Goal: Information Seeking & Learning: Learn about a topic

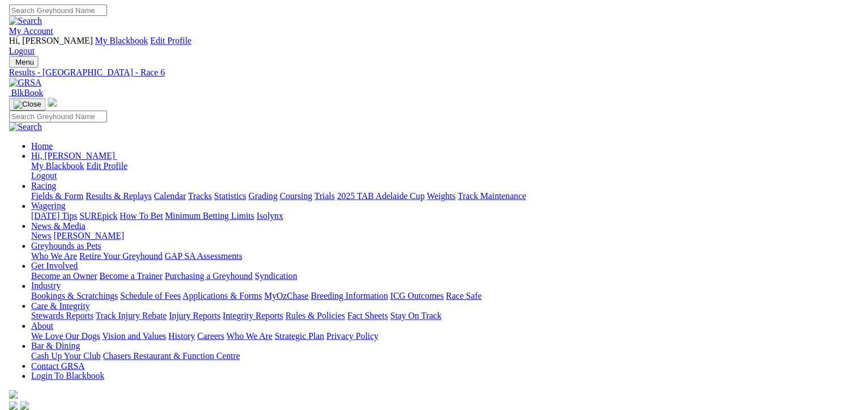
scroll to position [170, 0]
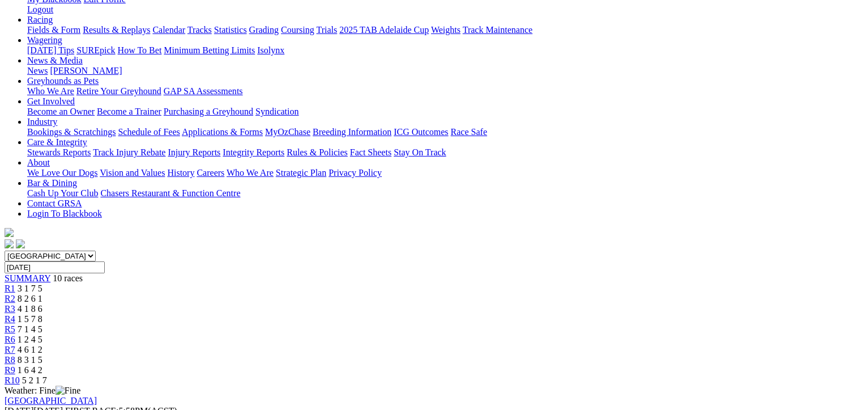
click at [42, 344] on span "4 6 1 2" at bounding box center [30, 349] width 25 height 10
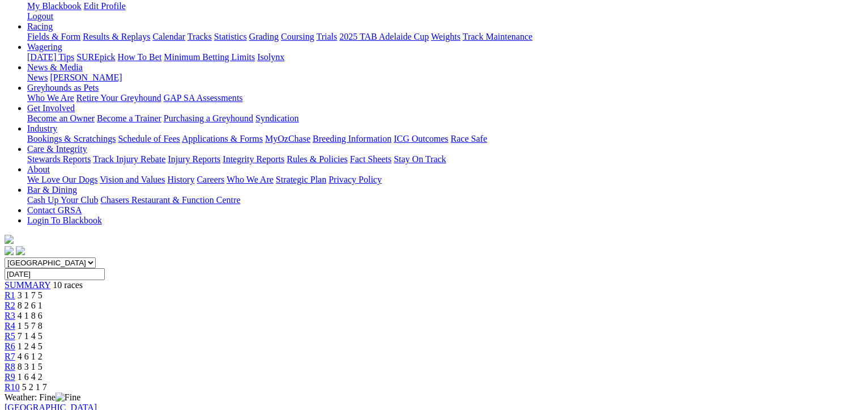
scroll to position [227, 0]
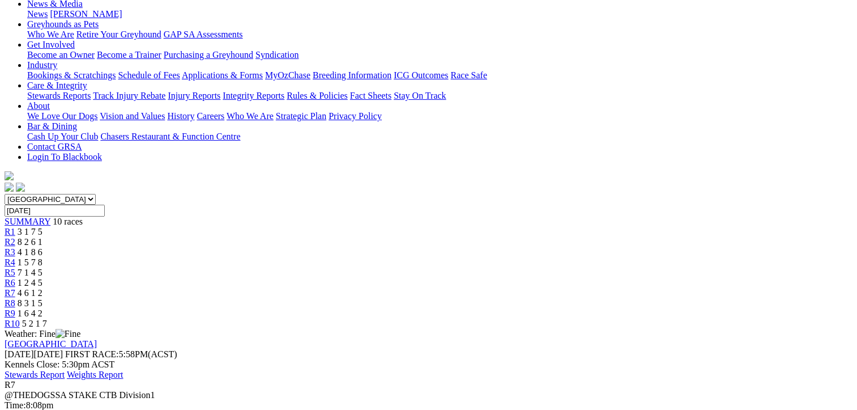
click at [65, 369] on link "Stewards Report" at bounding box center [35, 374] width 60 height 10
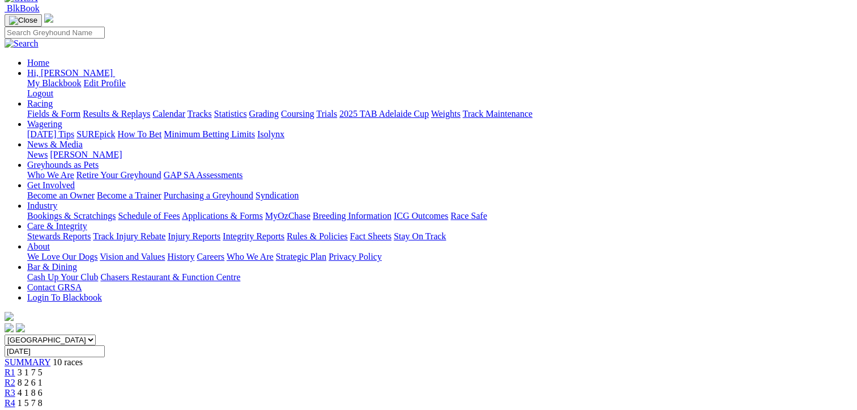
scroll to position [57, 0]
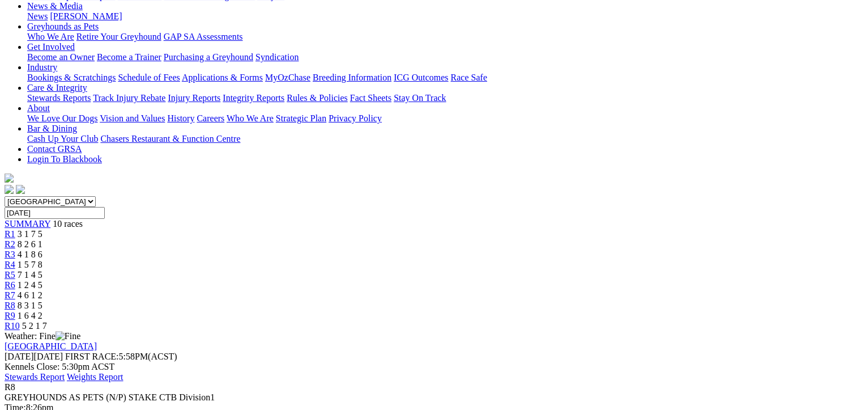
scroll to position [227, 0]
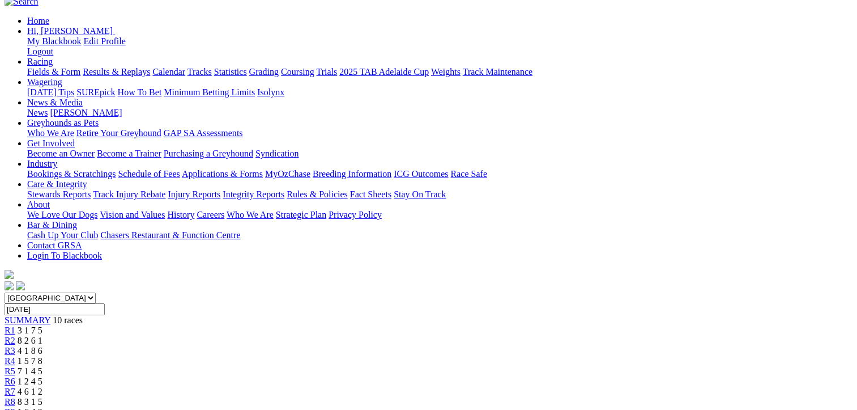
scroll to position [57, 0]
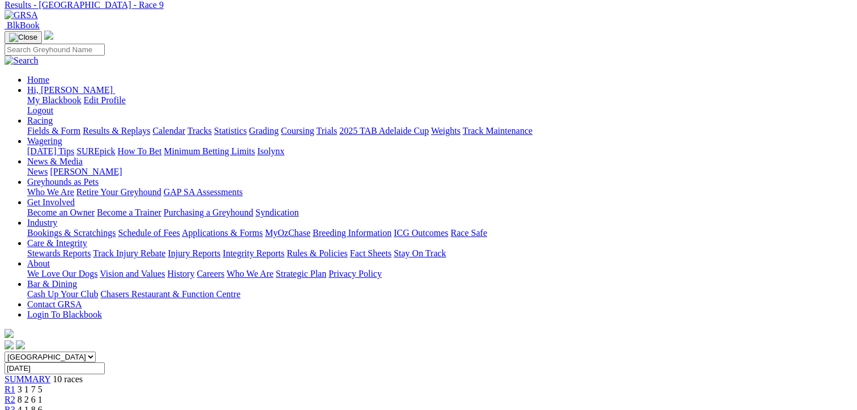
scroll to position [170, 0]
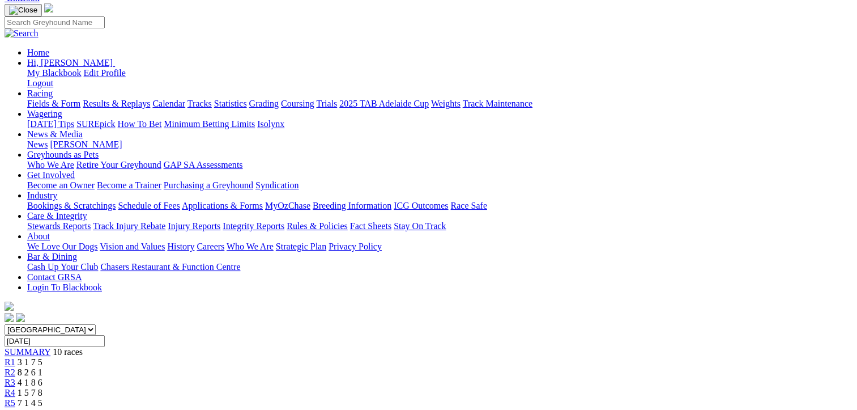
scroll to position [0, 0]
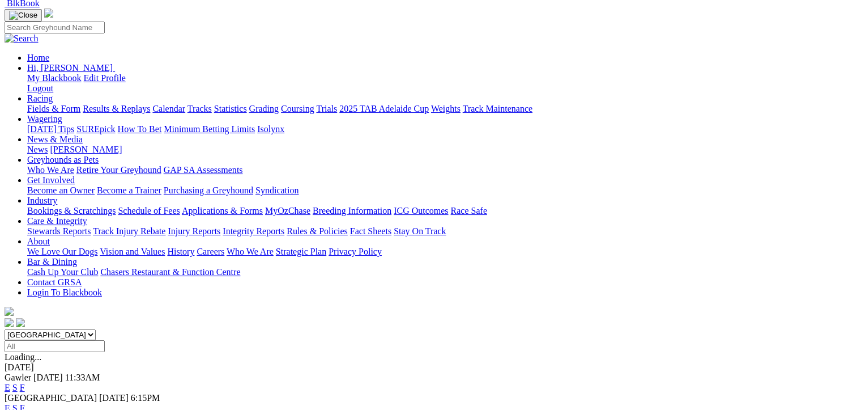
scroll to position [170, 0]
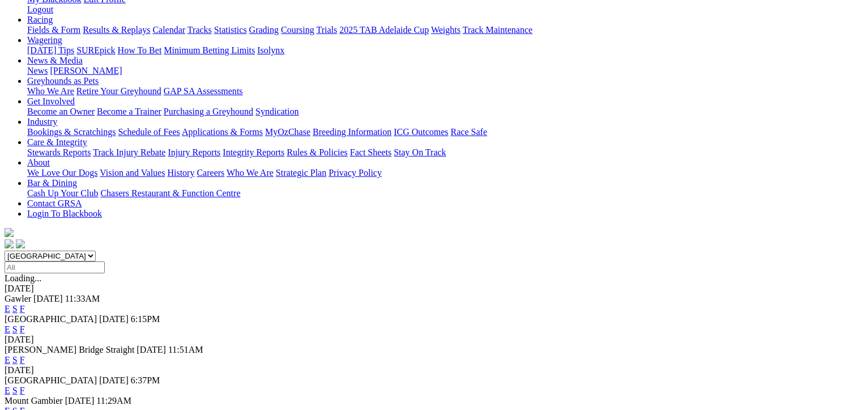
click at [25, 406] on link "F" at bounding box center [22, 411] width 5 height 10
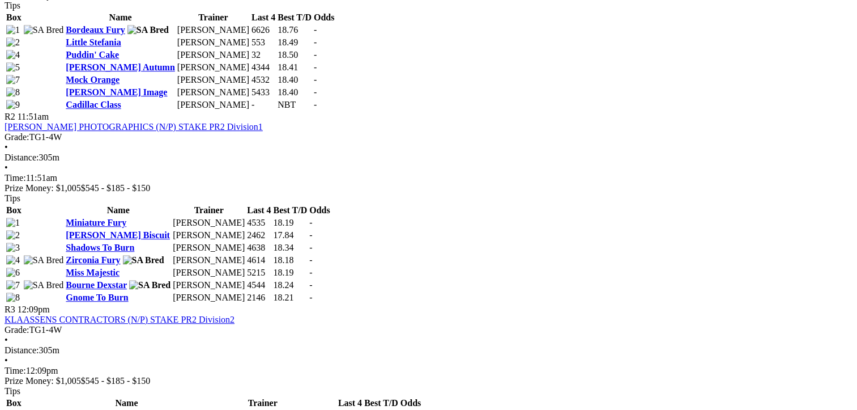
scroll to position [737, 0]
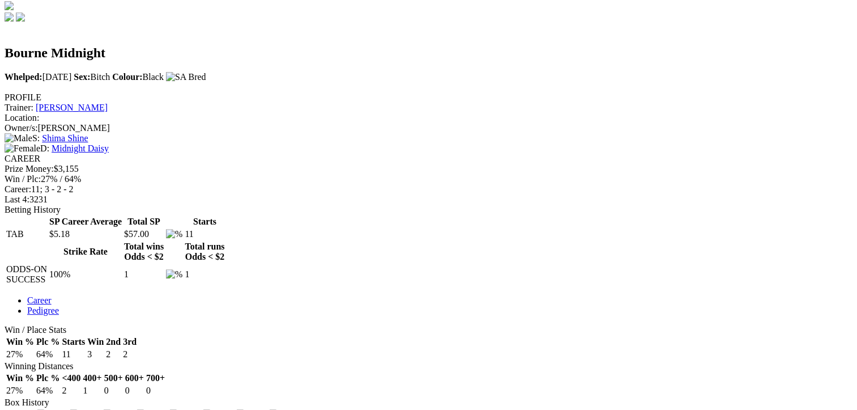
scroll to position [227, 0]
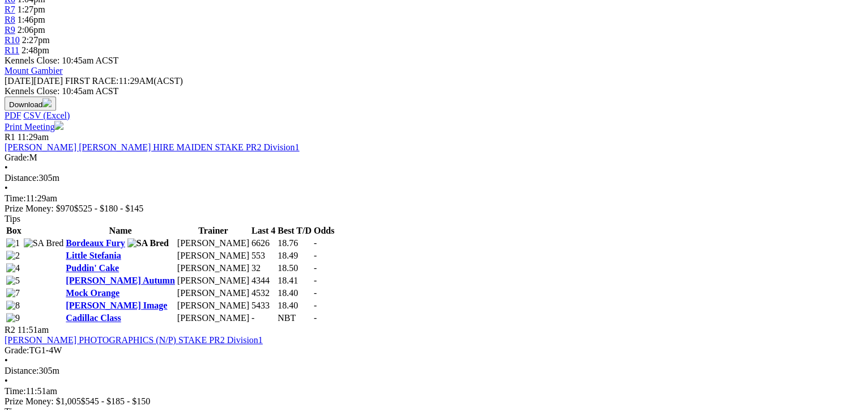
scroll to position [510, 0]
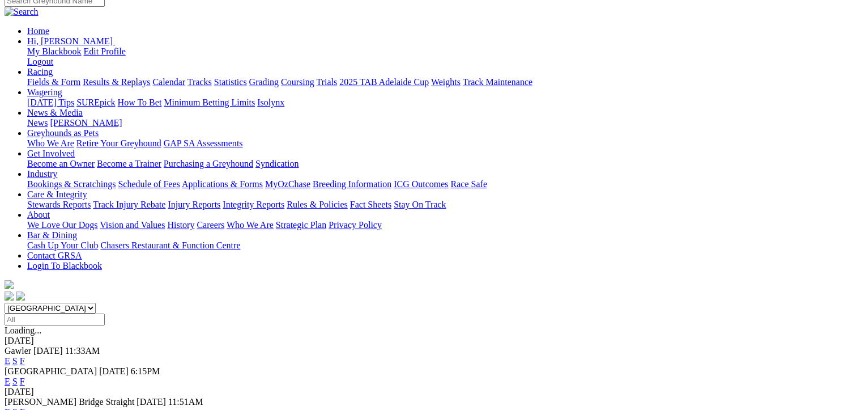
scroll to position [170, 0]
